Goal: Information Seeking & Learning: Learn about a topic

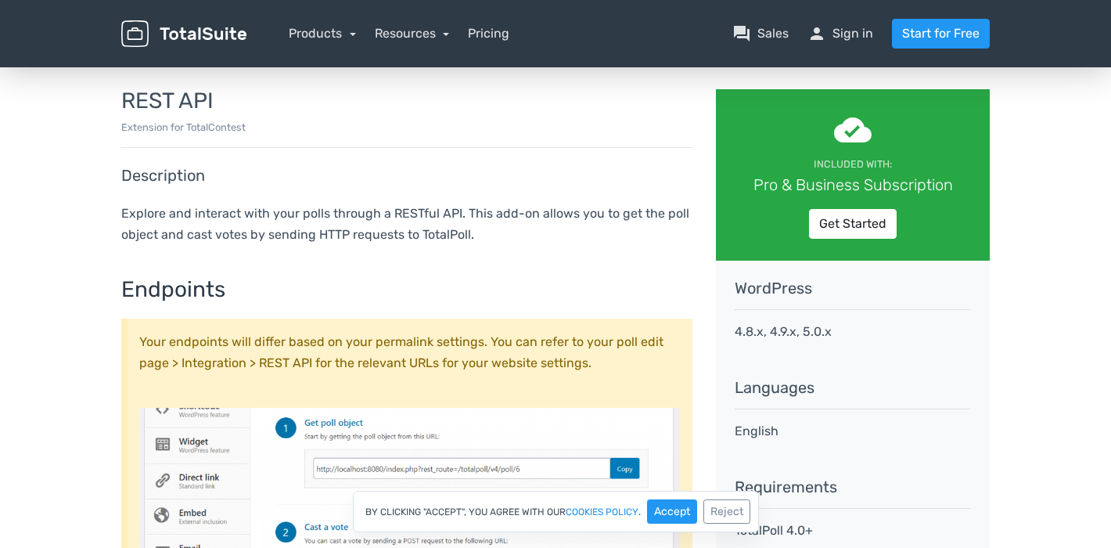
scroll to position [72, 0]
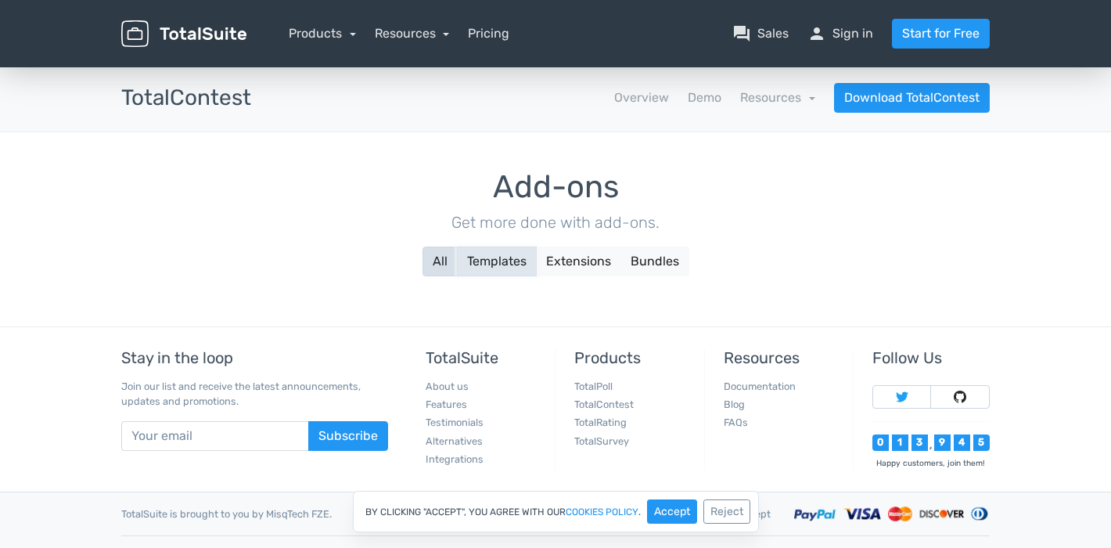
click at [495, 258] on button "Templates" at bounding box center [497, 261] width 80 height 30
click at [430, 264] on button "All" at bounding box center [439, 261] width 35 height 30
click at [537, 264] on button "Extensions" at bounding box center [578, 261] width 85 height 30
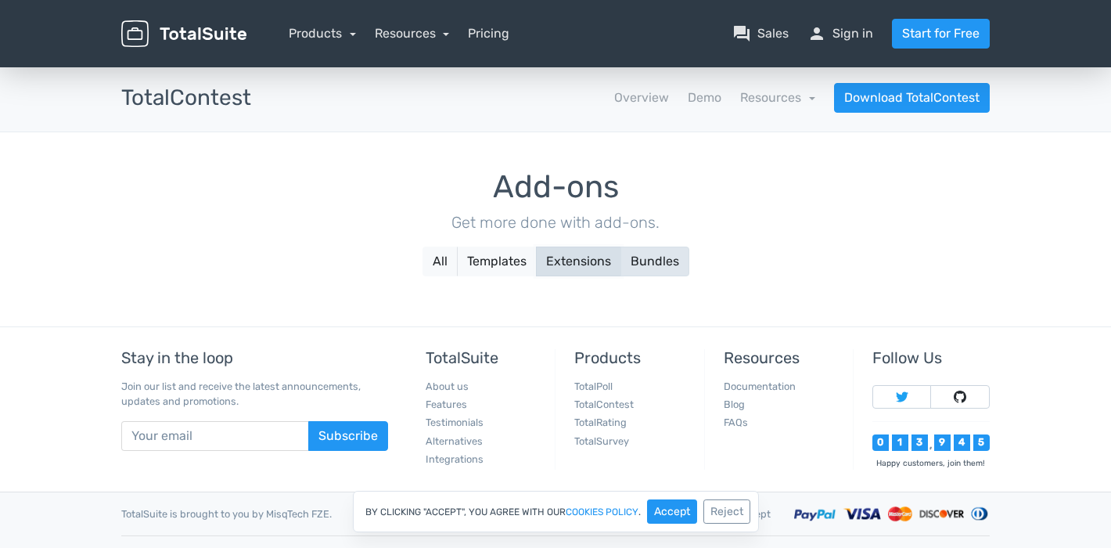
scroll to position [28, 0]
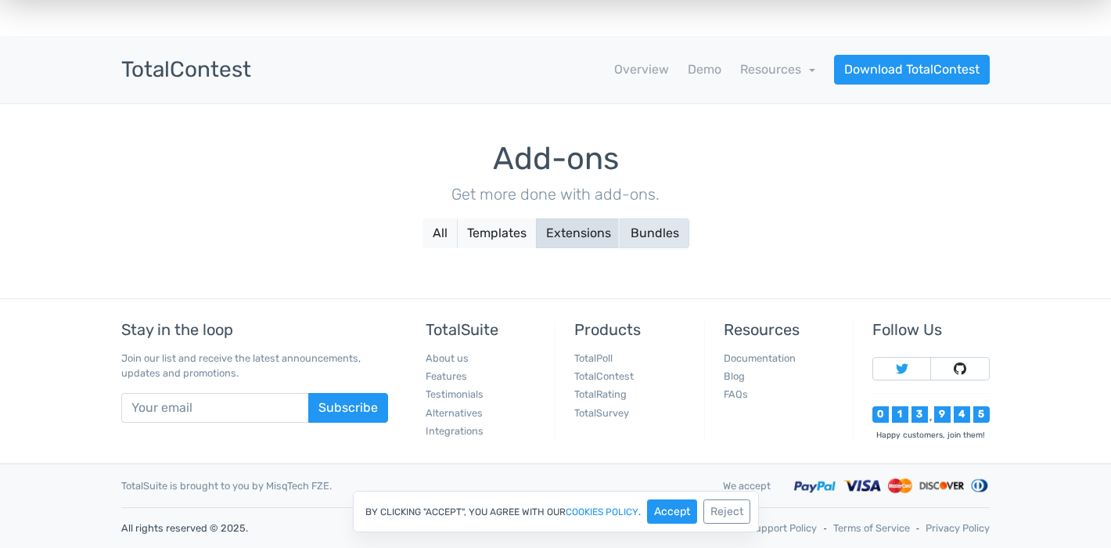
click at [643, 231] on button "Bundles" at bounding box center [654, 233] width 69 height 30
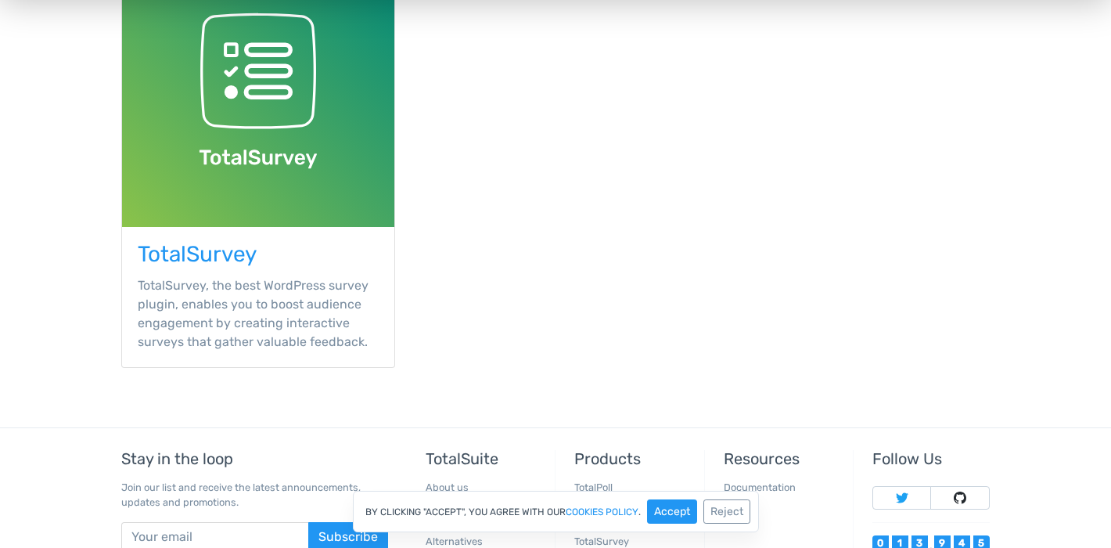
scroll to position [756, 0]
